Goal: Use online tool/utility: Use online tool/utility

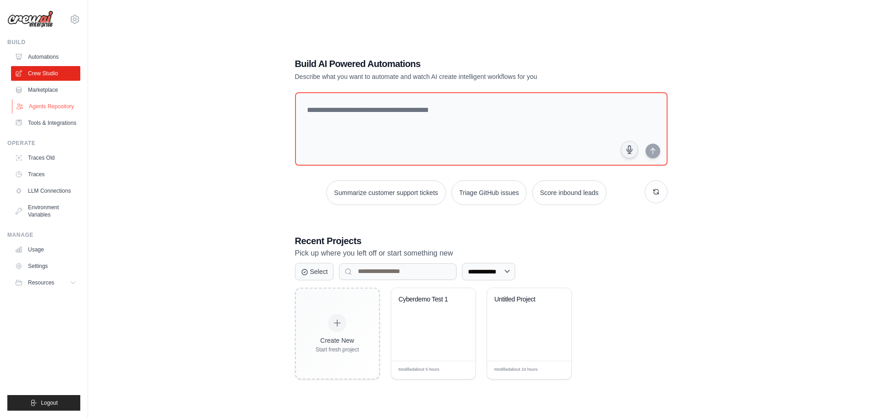
click at [55, 103] on link "Agents Repository" at bounding box center [46, 106] width 69 height 15
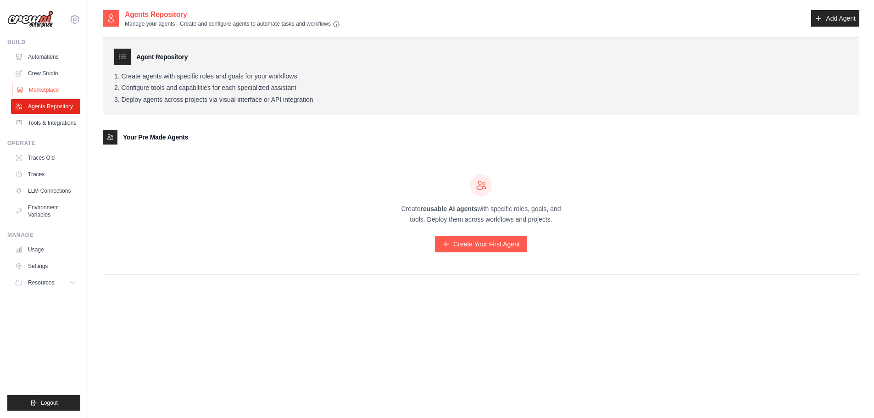
click at [34, 89] on link "Marketplace" at bounding box center [46, 90] width 69 height 15
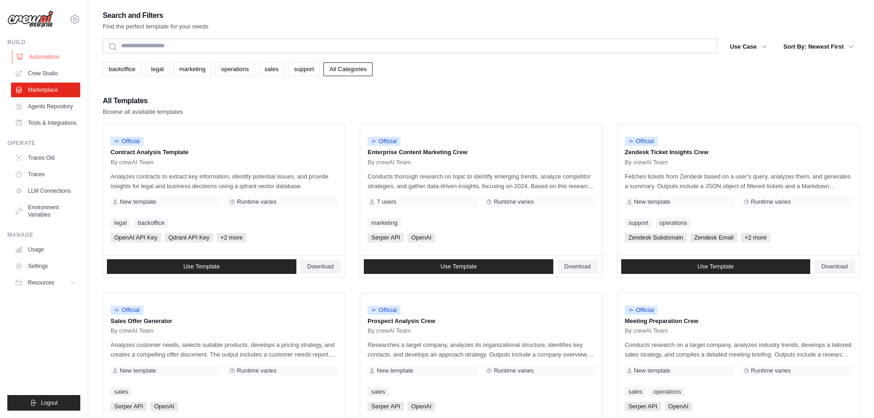
click at [45, 60] on link "Automations" at bounding box center [46, 57] width 69 height 15
click at [49, 77] on link "Crew Studio" at bounding box center [46, 73] width 69 height 15
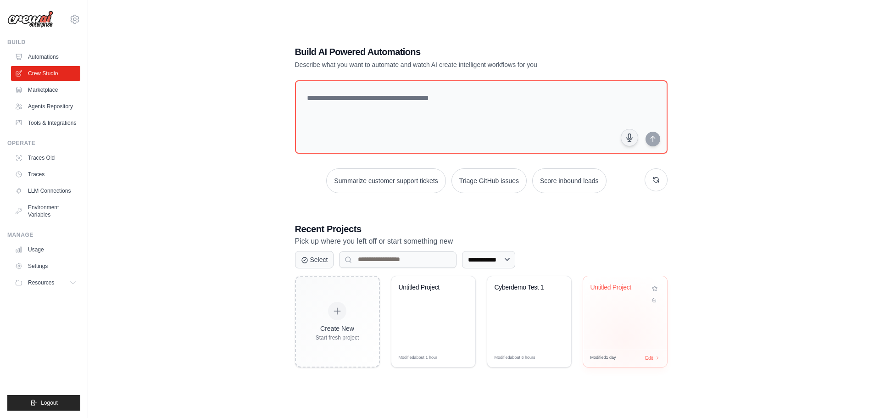
scroll to position [18, 0]
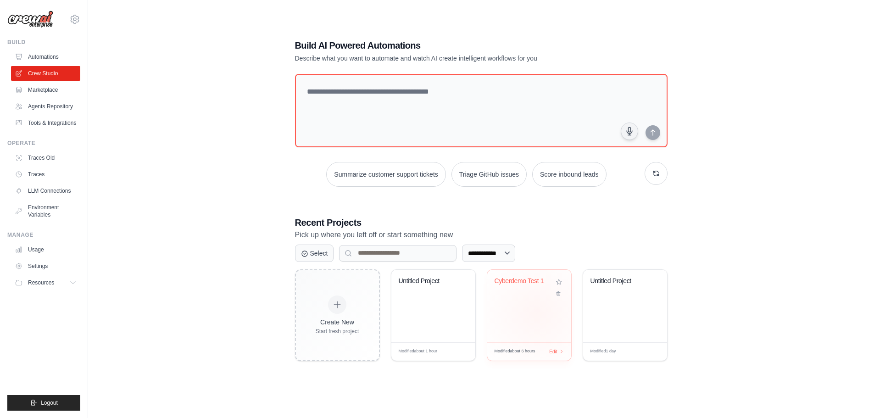
click at [537, 313] on div "Cyberdemo Test 1" at bounding box center [529, 306] width 84 height 73
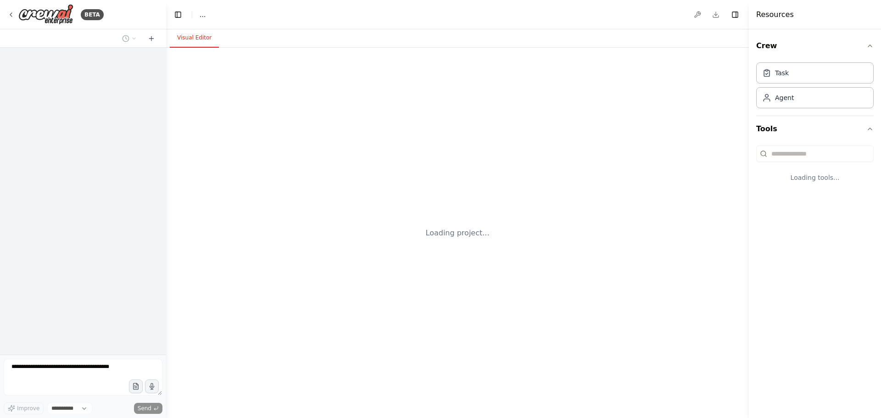
select select "****"
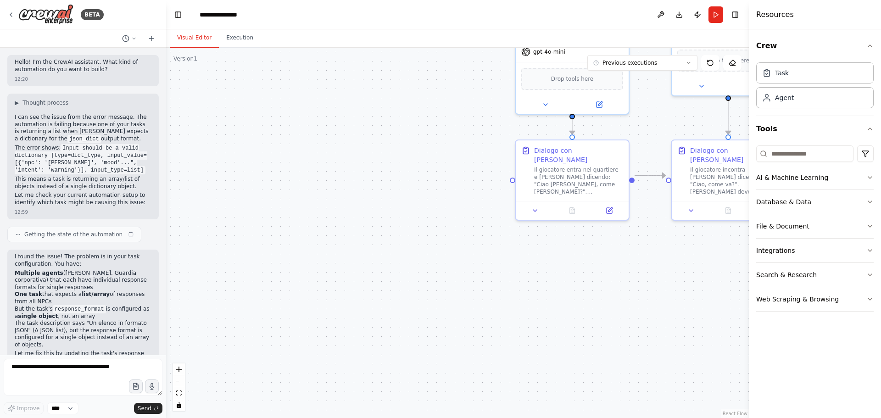
scroll to position [213, 0]
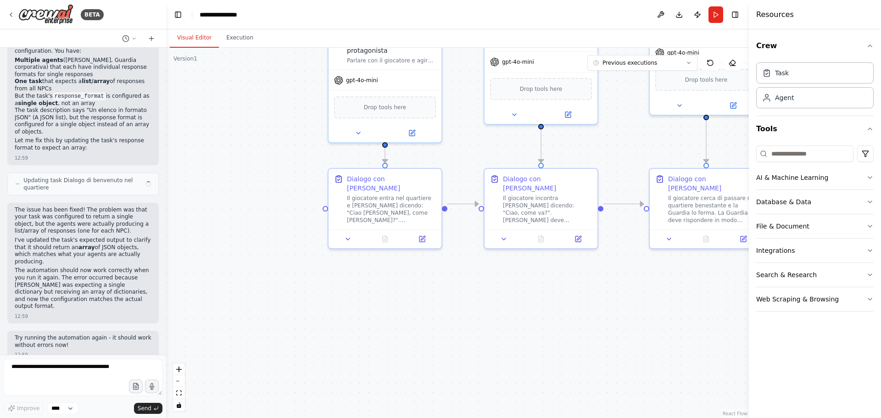
drag, startPoint x: 506, startPoint y: 312, endPoint x: 321, endPoint y: 340, distance: 187.2
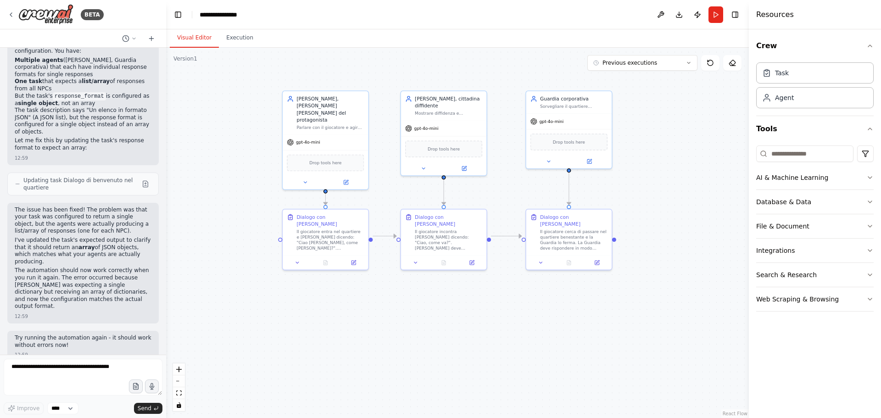
drag, startPoint x: 598, startPoint y: 331, endPoint x: 487, endPoint y: 335, distance: 110.7
click at [718, 18] on button "Run" at bounding box center [716, 14] width 15 height 17
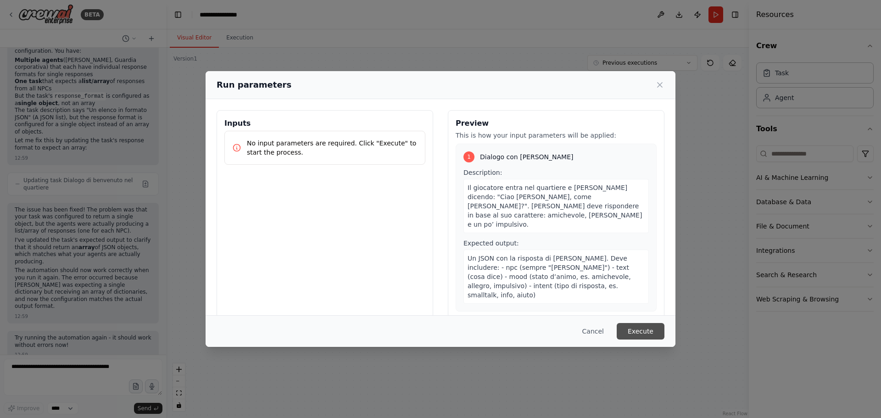
click at [639, 336] on button "Execute" at bounding box center [641, 331] width 48 height 17
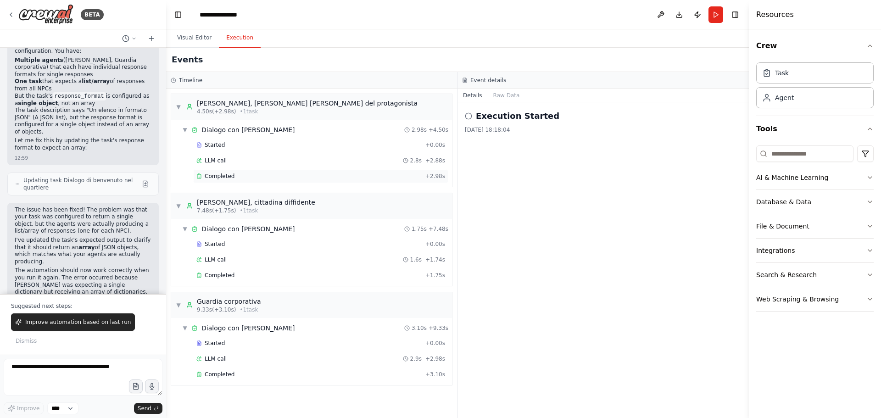
click at [246, 181] on div "Completed + 2.98s" at bounding box center [320, 176] width 255 height 14
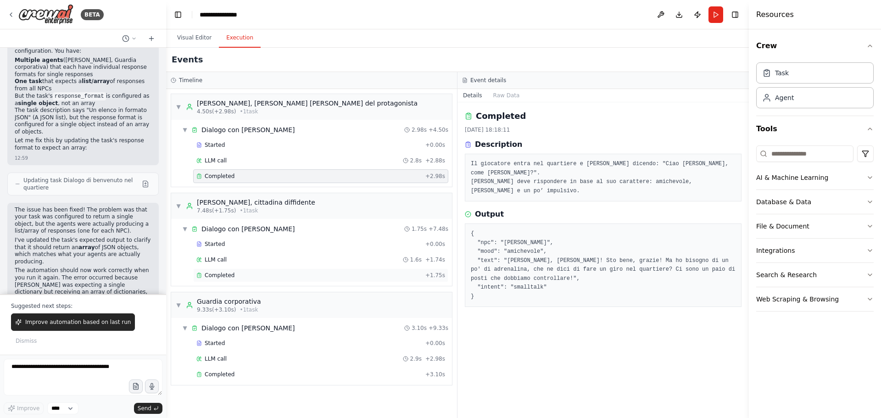
click at [268, 277] on div "Completed" at bounding box center [308, 275] width 225 height 7
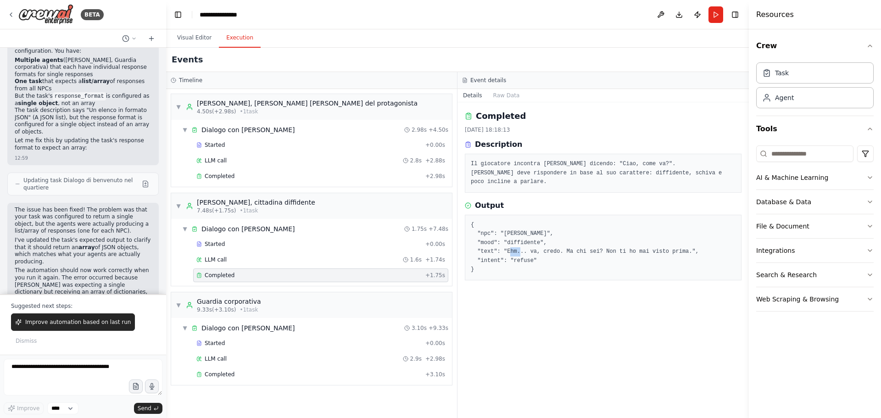
drag, startPoint x: 532, startPoint y: 250, endPoint x: 542, endPoint y: 251, distance: 9.3
click at [542, 251] on pre "{ "npc": "Maria", "mood": "diffidente", "text": "Ehm... va, credo. Ma chi sei? …" at bounding box center [603, 248] width 265 height 54
click at [561, 327] on div "Completed 24/09/2025, 18:18:13 Description Il giocatore incontra Maria e la sal…" at bounding box center [603, 260] width 291 height 316
click at [354, 377] on div "Completed" at bounding box center [308, 374] width 225 height 7
